Goal: Task Accomplishment & Management: Complete application form

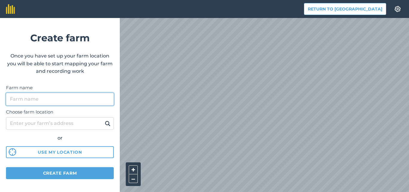
click at [38, 98] on input "Farm name" at bounding box center [60, 99] width 108 height 13
type input "Vitayz"
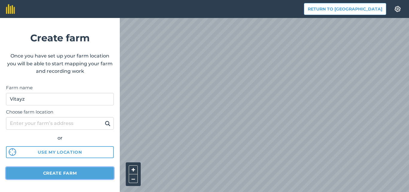
click at [52, 172] on button "Create farm" at bounding box center [60, 173] width 108 height 12
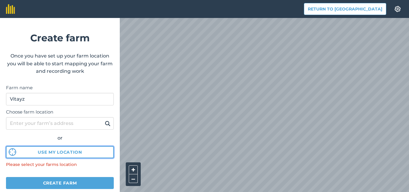
click at [31, 150] on button "Use my location" at bounding box center [60, 152] width 108 height 12
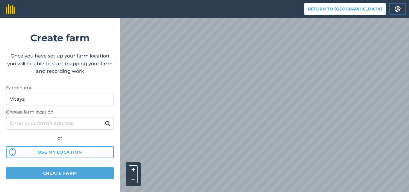
click at [397, 7] on img at bounding box center [397, 9] width 7 height 6
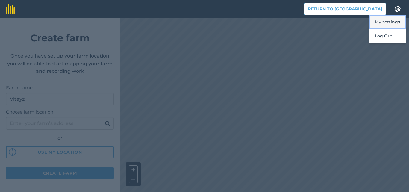
click at [393, 21] on button "My settings" at bounding box center [387, 22] width 37 height 14
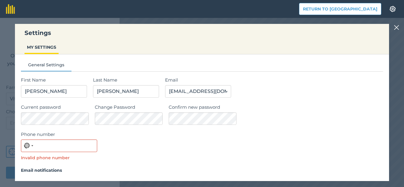
click at [399, 29] on img at bounding box center [396, 27] width 5 height 7
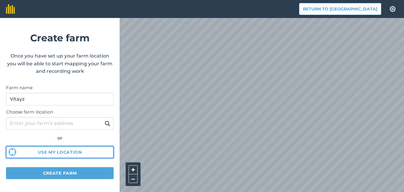
click at [36, 150] on button "Use my location" at bounding box center [60, 152] width 108 height 12
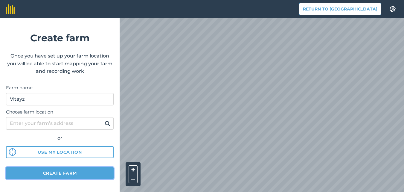
click at [57, 171] on button "Create farm" at bounding box center [60, 173] width 108 height 12
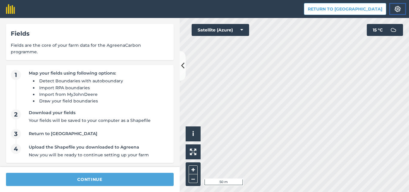
click at [397, 7] on img at bounding box center [397, 9] width 7 height 6
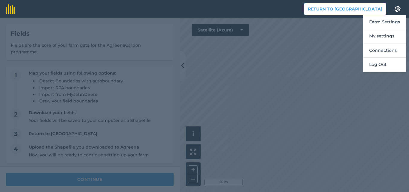
click at [295, 64] on div at bounding box center [204, 105] width 409 height 174
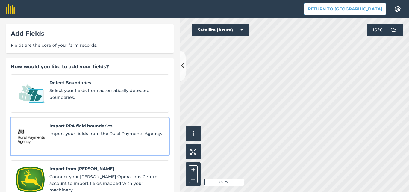
click at [98, 122] on span "Import RPA field boundaries" at bounding box center [106, 125] width 114 height 7
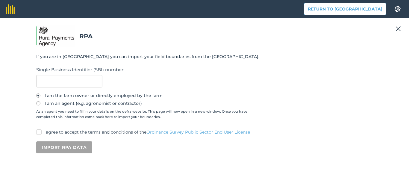
click at [44, 104] on label "I am an agent (e.g. agronomist or contractor)" at bounding box center [204, 103] width 336 height 4
radio input "true"
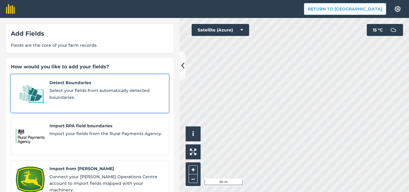
click at [102, 86] on span "Detect Boundaries" at bounding box center [106, 82] width 114 height 7
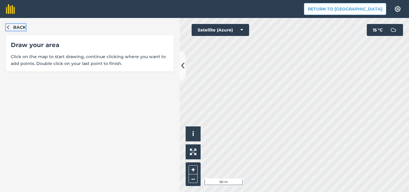
click at [15, 26] on span "Back" at bounding box center [19, 27] width 13 height 7
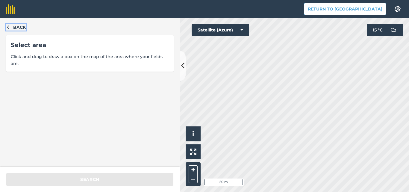
click at [22, 27] on span "Back" at bounding box center [19, 27] width 13 height 7
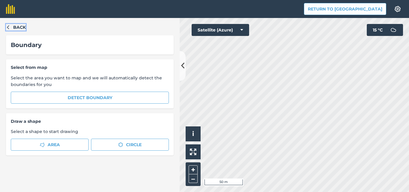
click at [22, 27] on span "Back" at bounding box center [19, 27] width 13 height 7
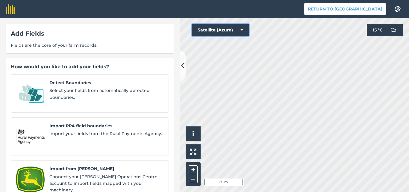
click at [242, 29] on icon at bounding box center [241, 30] width 3 height 6
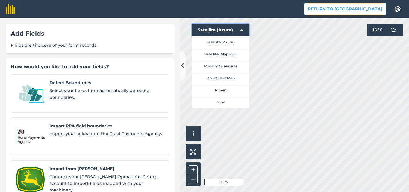
click at [241, 29] on icon at bounding box center [241, 30] width 3 height 6
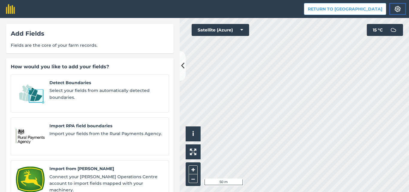
click at [399, 9] on img at bounding box center [397, 9] width 7 height 6
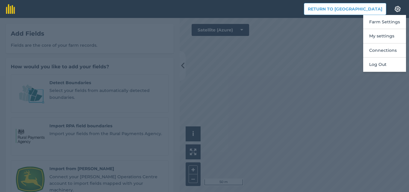
click at [226, 79] on div at bounding box center [204, 105] width 409 height 174
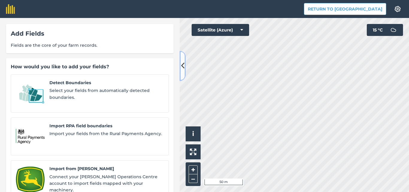
click at [180, 69] on button at bounding box center [182, 66] width 6 height 30
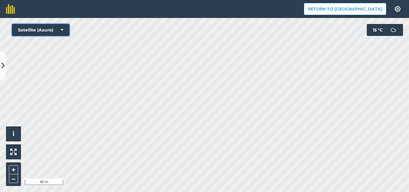
click at [62, 30] on icon at bounding box center [62, 30] width 3 height 6
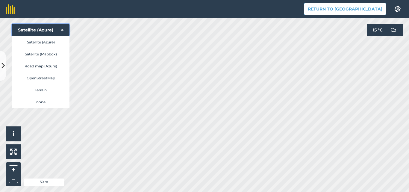
click at [61, 29] on icon at bounding box center [62, 30] width 3 height 6
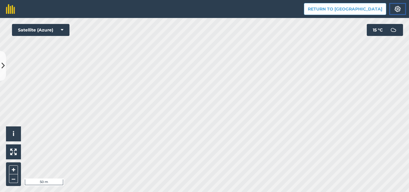
click at [398, 6] on img at bounding box center [397, 9] width 7 height 6
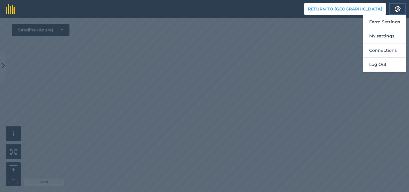
click at [398, 6] on img at bounding box center [397, 9] width 7 height 6
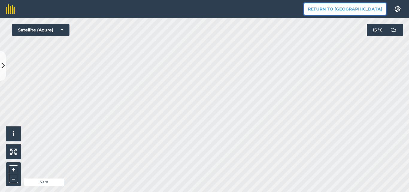
click at [355, 10] on button "Return to [GEOGRAPHIC_DATA]" at bounding box center [345, 9] width 82 height 12
click at [352, 8] on button "Return to [GEOGRAPHIC_DATA]" at bounding box center [345, 9] width 82 height 12
